Goal: Browse casually

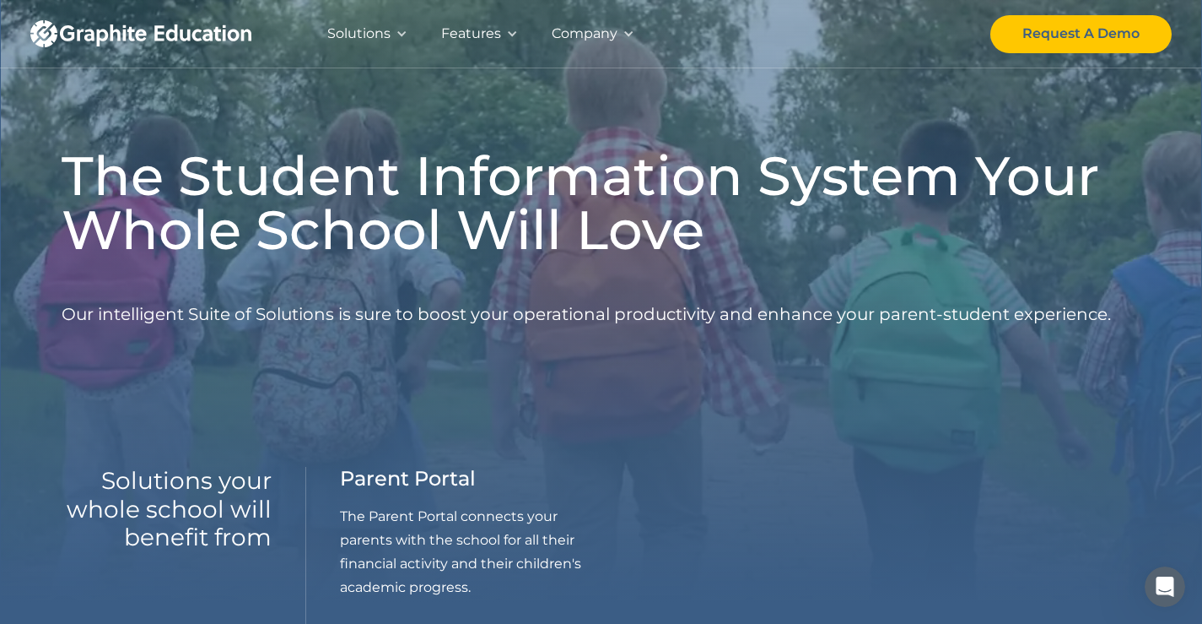
scroll to position [281, 0]
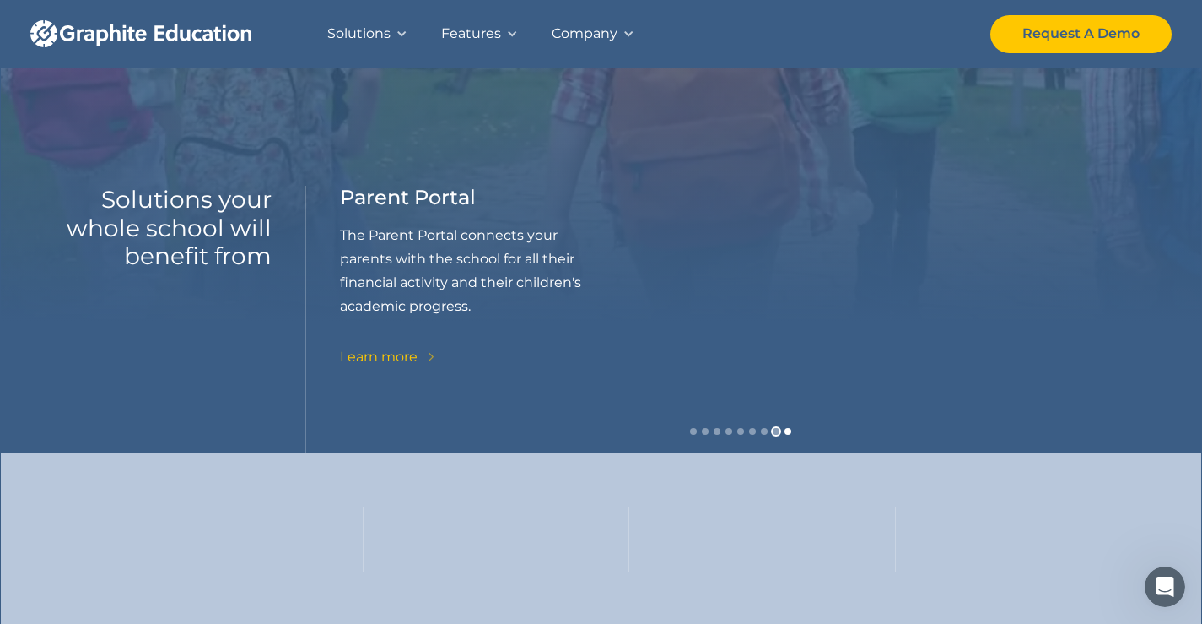
click at [775, 431] on div "Show slide 8 of 9" at bounding box center [776, 431] width 7 height 7
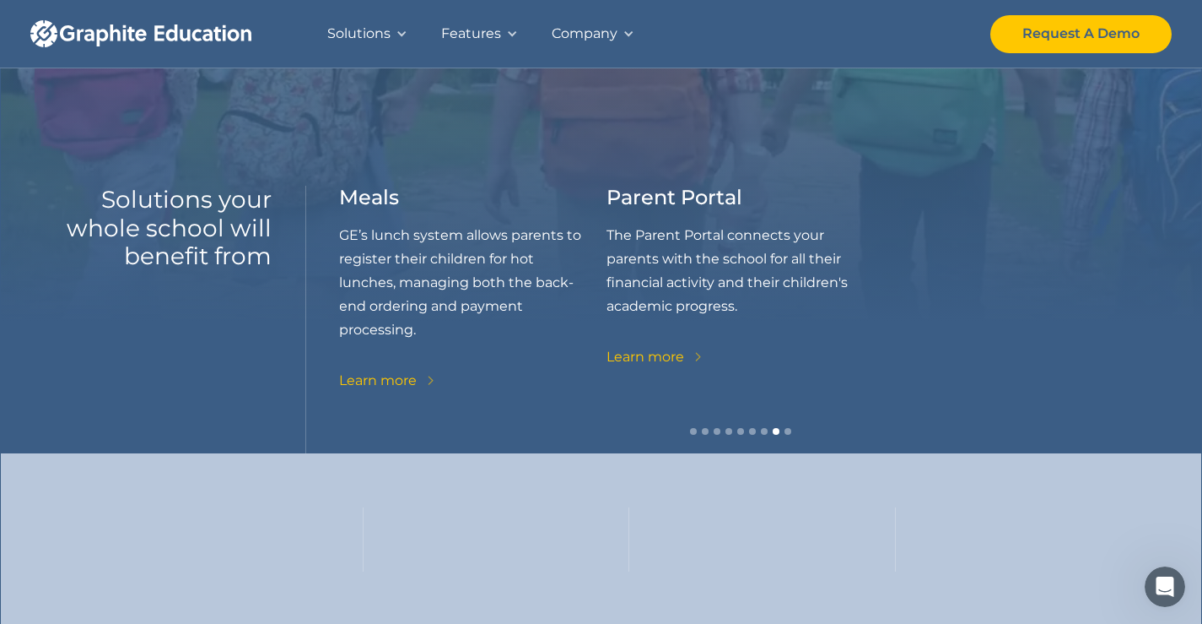
click at [759, 428] on div "carousel" at bounding box center [741, 436] width 802 height 34
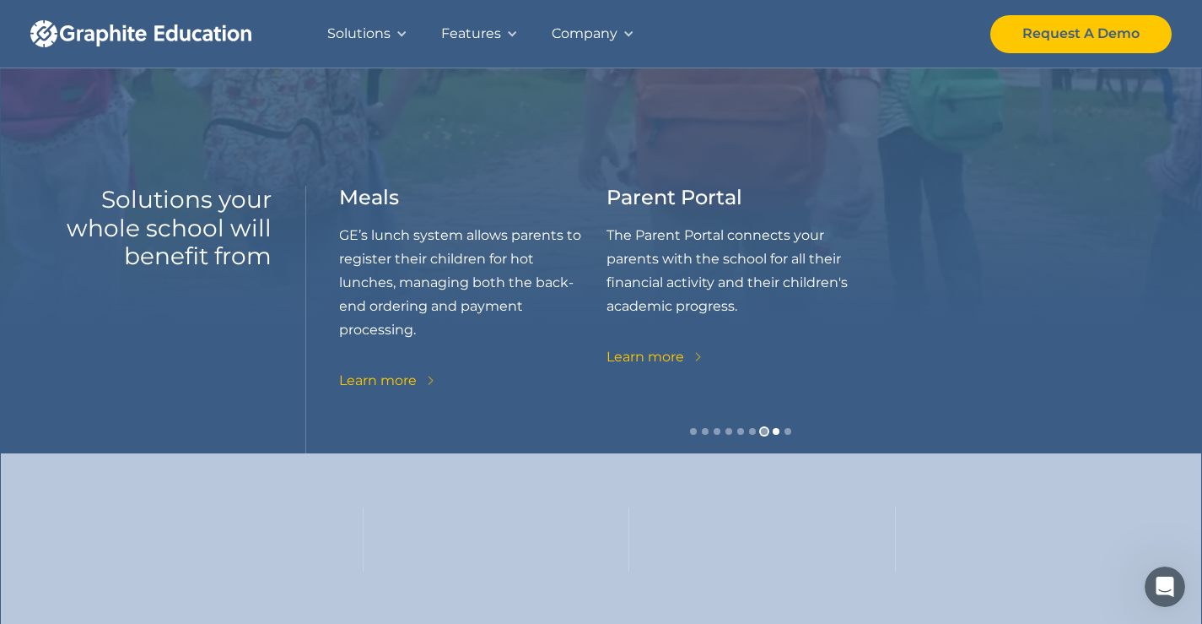
click at [765, 430] on div "Show slide 7 of 9" at bounding box center [764, 431] width 7 height 7
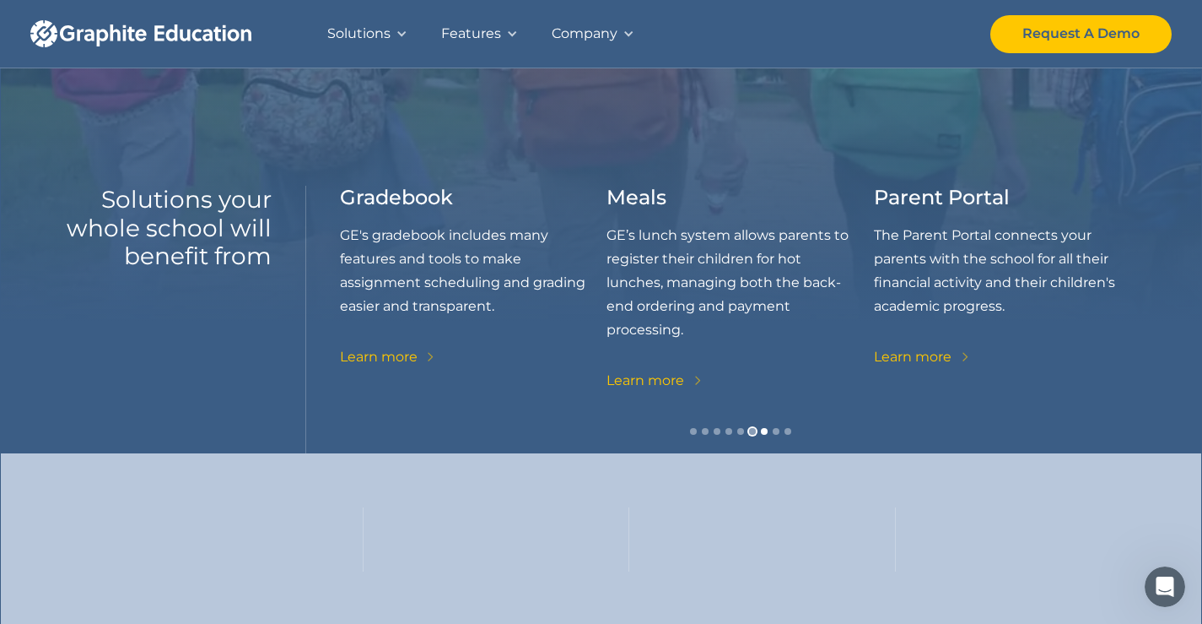
click at [754, 430] on div "Show slide 6 of 9" at bounding box center [752, 431] width 7 height 7
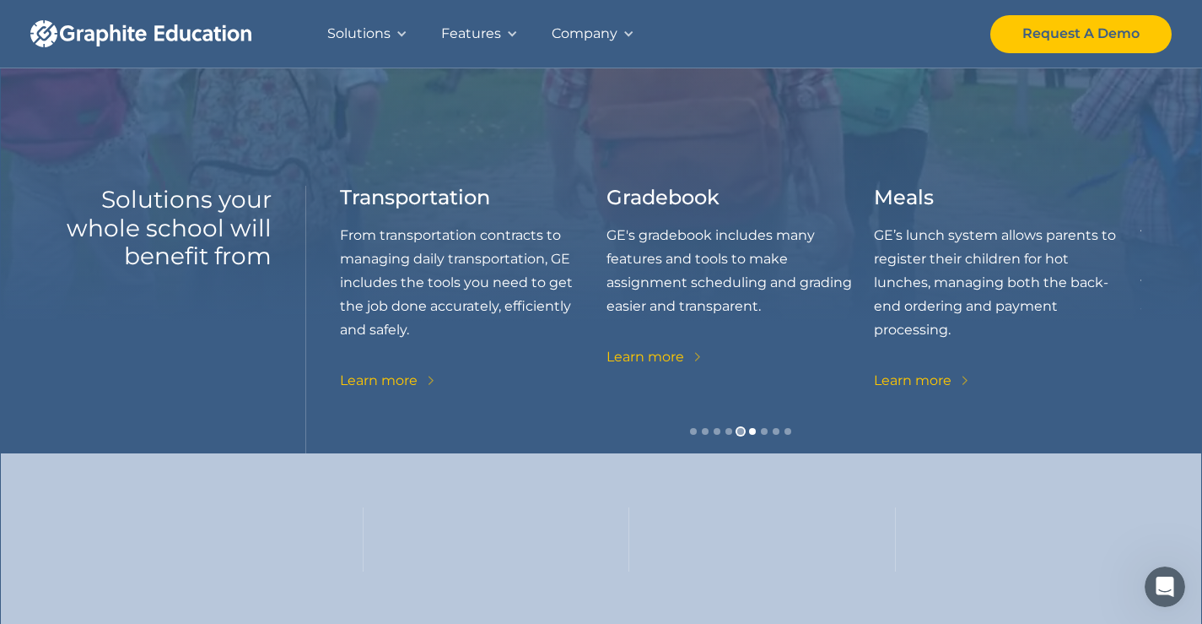
click at [742, 430] on div "Show slide 5 of 9" at bounding box center [740, 431] width 7 height 7
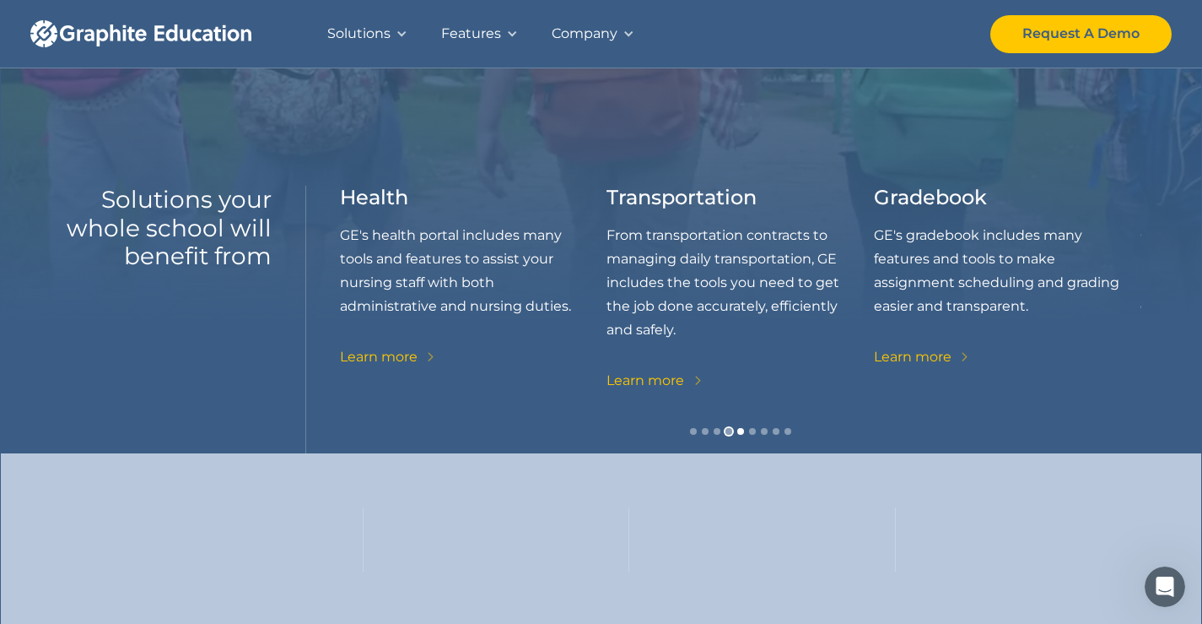
click at [726, 432] on div "Show slide 4 of 9" at bounding box center [729, 431] width 7 height 7
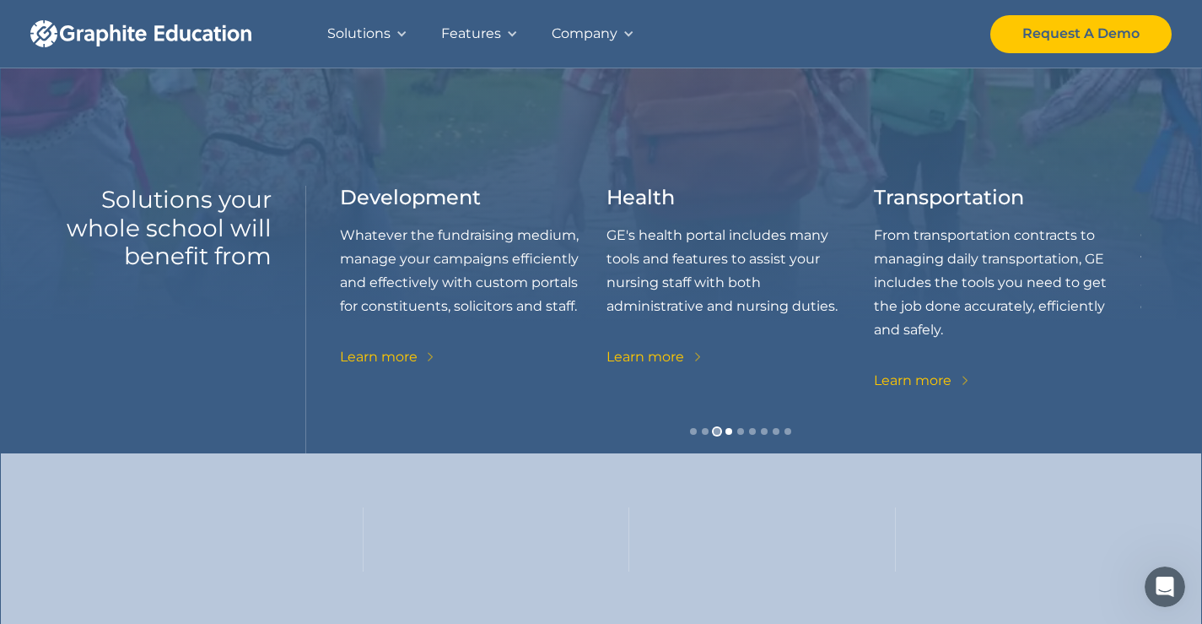
click at [718, 432] on div "Show slide 3 of 9" at bounding box center [717, 431] width 7 height 7
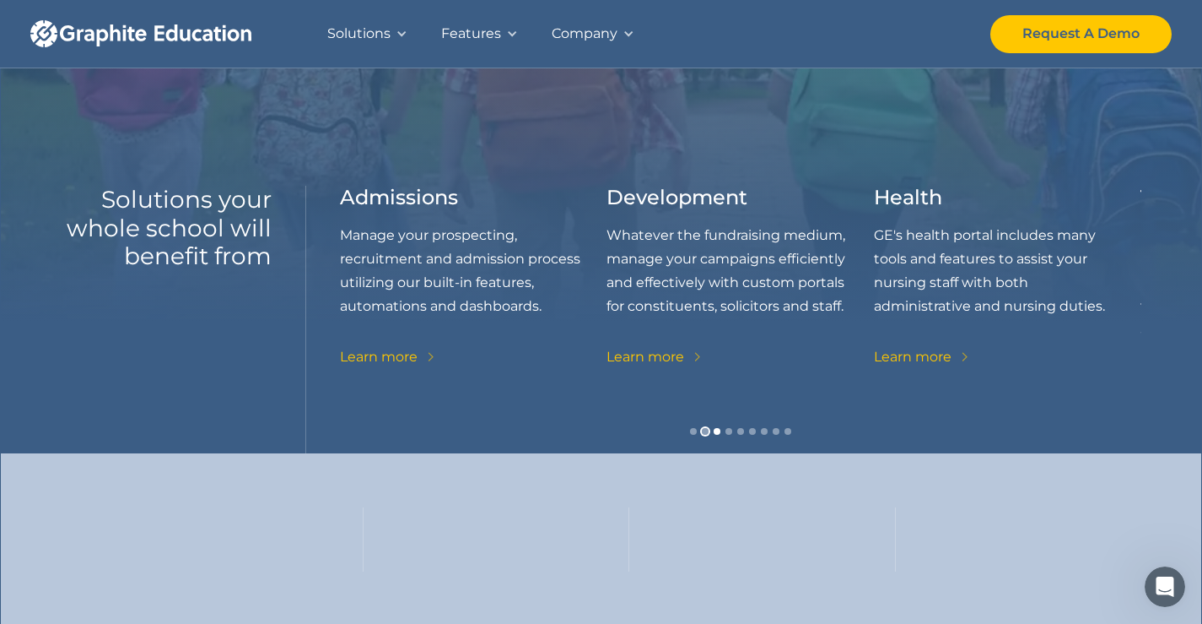
click at [704, 430] on div "Show slide 2 of 9" at bounding box center [705, 431] width 7 height 7
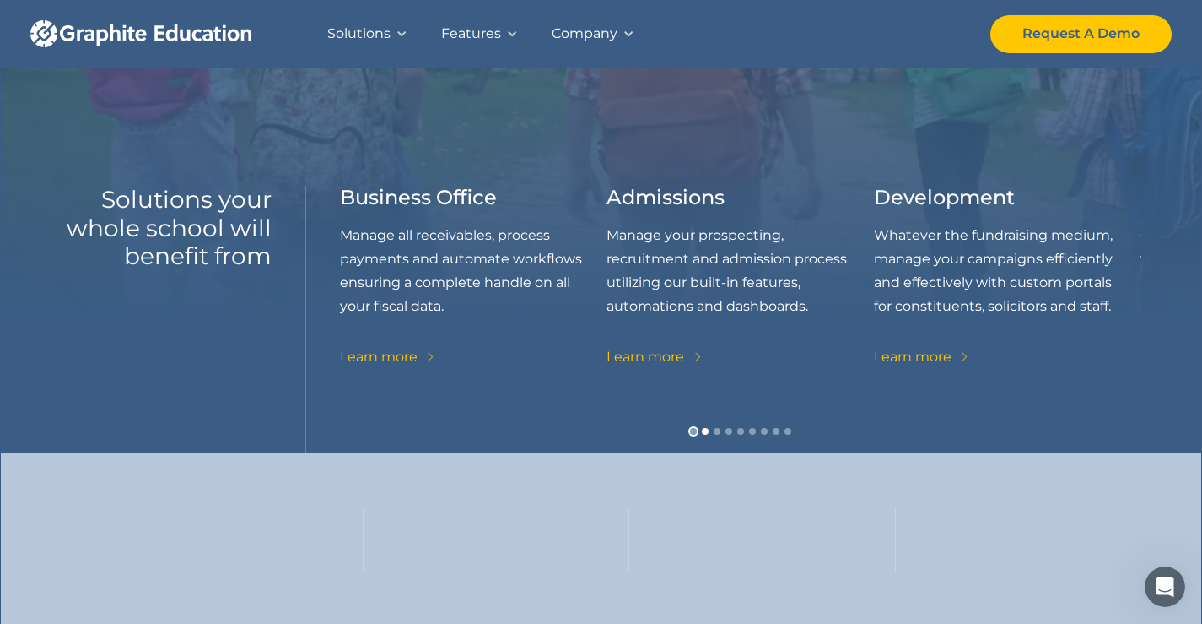
click at [692, 428] on div "Show slide 1 of 9" at bounding box center [693, 431] width 7 height 7
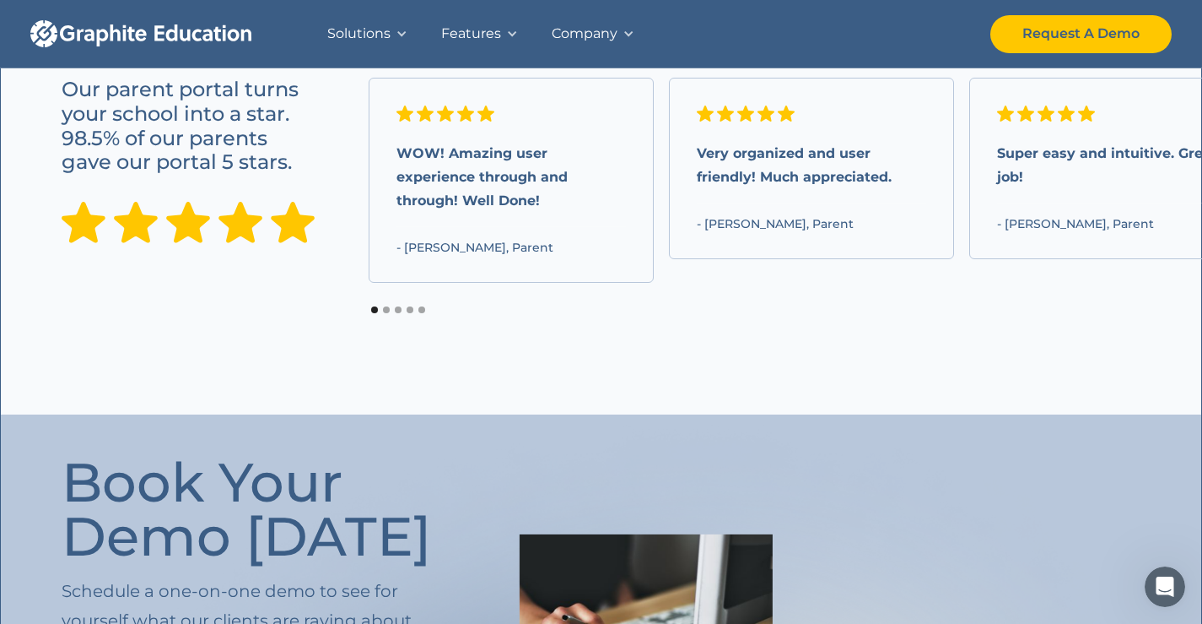
scroll to position [1407, 0]
